Goal: Transaction & Acquisition: Purchase product/service

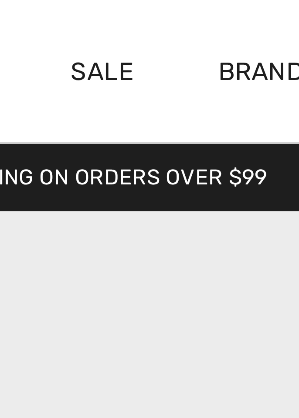
click at [110, 17] on link "Sale" at bounding box center [110, 18] width 15 height 9
